Goal: Task Accomplishment & Management: Use online tool/utility

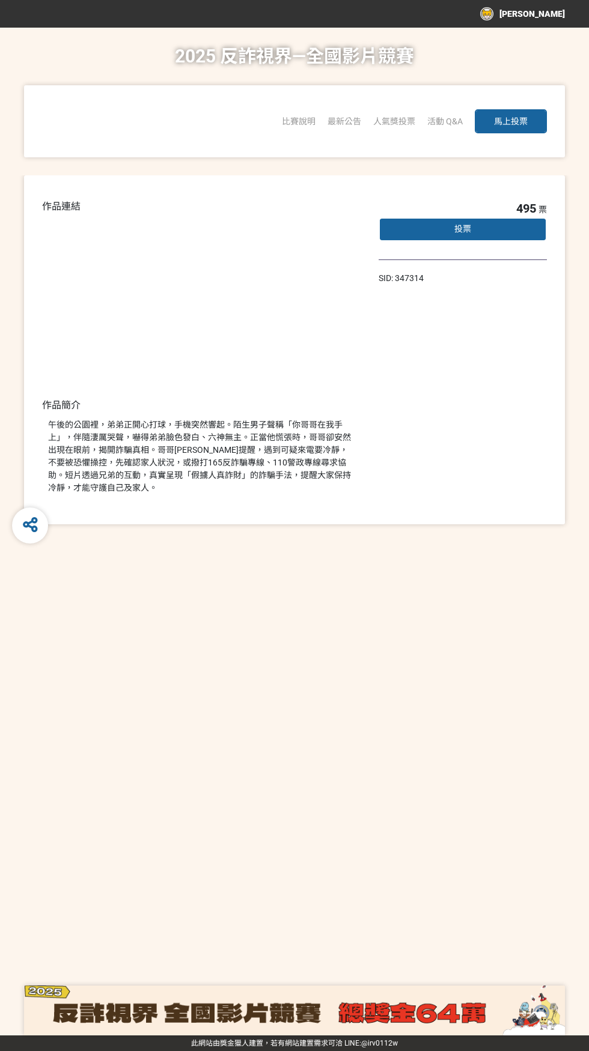
click at [523, 133] on button "馬上投票" at bounding box center [510, 121] width 72 height 24
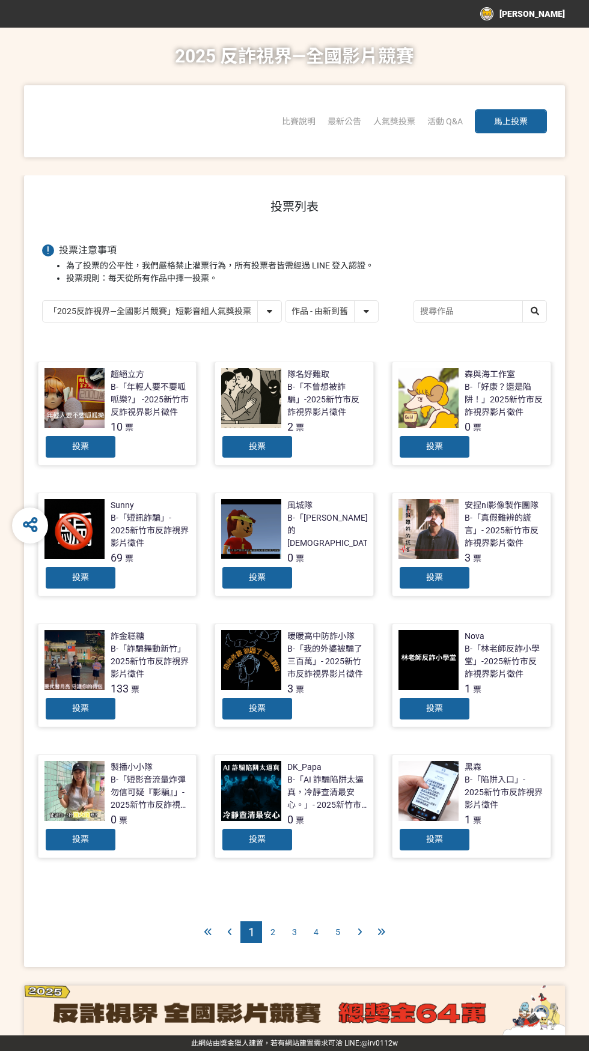
click at [372, 320] on select "作品 - 由新到舊 作品 - 由舊到新 票數 - 由多到少 票數 - 由少到多" at bounding box center [331, 311] width 92 height 21
select select "vote"
click at [285, 301] on select "作品 - 由新到舊 作品 - 由舊到新 票數 - 由多到少 票數 - 由少到多" at bounding box center [331, 311] width 92 height 21
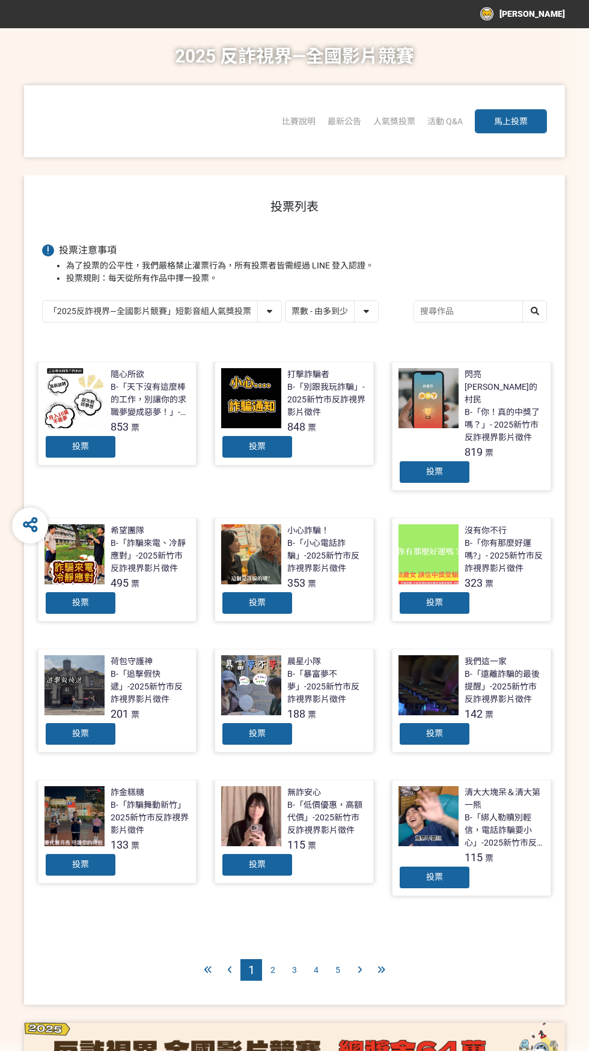
click at [372, 316] on select "作品 - 由新到舊 作品 - 由舊到新 票數 - 由多到少 票數 - 由少到多" at bounding box center [331, 311] width 92 height 21
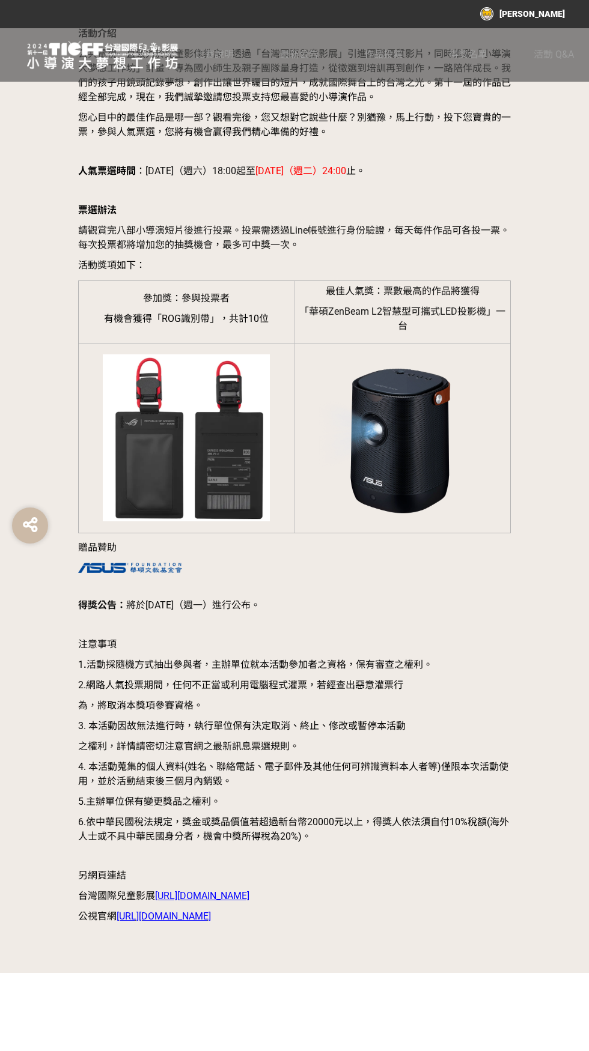
scroll to position [1345, 0]
